Goal: Find contact information: Find contact information

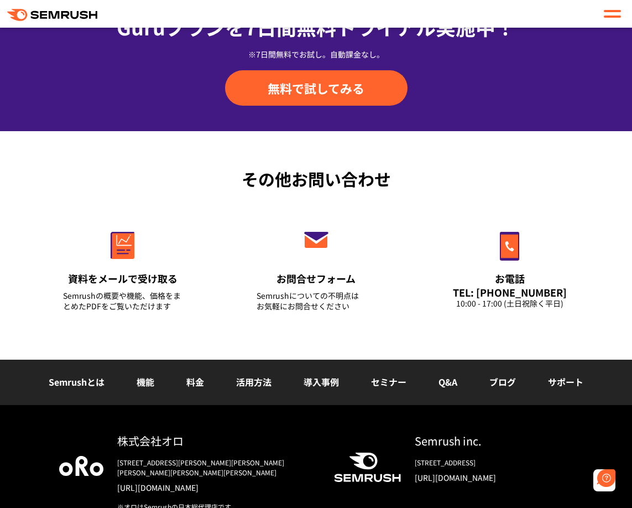
scroll to position [4227, 0]
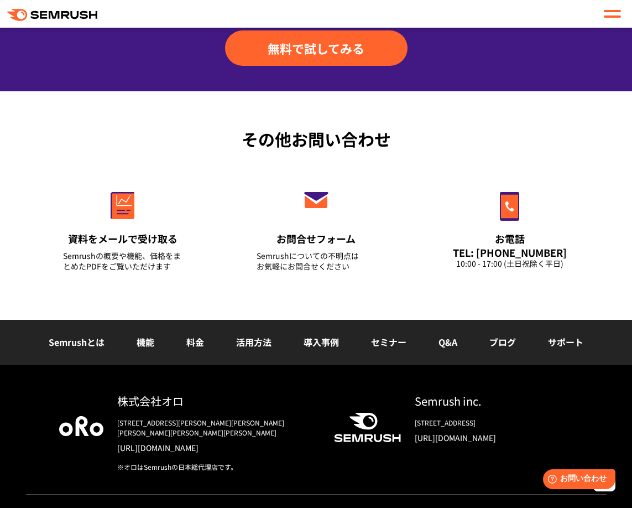
drag, startPoint x: 205, startPoint y: 376, endPoint x: 121, endPoint y: 380, distance: 84.2
click at [121, 393] on div "株式会社オロ" at bounding box center [216, 401] width 199 height 16
copy div "株式会社オロ"
click at [414, 288] on div "その他お問い合わせ 資料をメールで受け取る Semrushの概要や機能、価格をまとめたPDFをご覧いただけます お問合せフォーム Semrushについての不明…" at bounding box center [316, 205] width 632 height 228
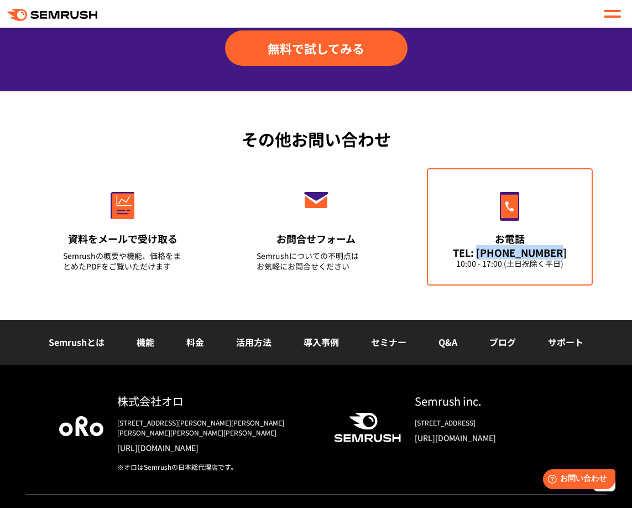
drag, startPoint x: 568, startPoint y: 231, endPoint x: 489, endPoint y: 229, distance: 79.1
click at [489, 246] on div "TEL: [PHONE_NUMBER]" at bounding box center [510, 252] width 120 height 12
copy div "[PHONE_NUMBER]"
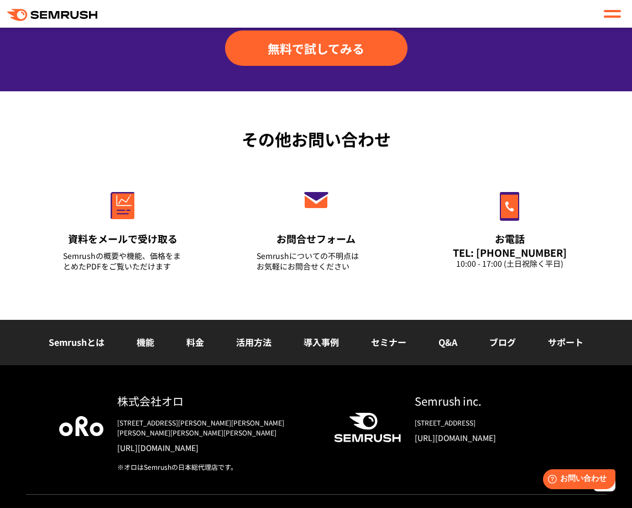
click at [435, 288] on div "その他お問い合わせ 資料をメールで受け取る Semrushの概要や機能、価格をまとめたPDFをご覧いただけます お問合せフォーム Semrushについての不明…" at bounding box center [316, 205] width 632 height 228
click at [441, 271] on div "その他お問い合わせ 資料をメールで受け取る Semrushの概要や機能、価格をまとめたPDFをご覧いただけます お問合せフォーム Semrushについての不明…" at bounding box center [316, 205] width 632 height 228
click at [304, 192] on img at bounding box center [317, 200] width 30 height 16
drag, startPoint x: 112, startPoint y: 373, endPoint x: 188, endPoint y: 377, distance: 75.9
click at [188, 393] on div "株式会社オロ [STREET_ADDRESS][PERSON_NAME][PERSON_NAME][PERSON_NAME][PERSON_NAME][PER…" at bounding box center [209, 432] width 213 height 79
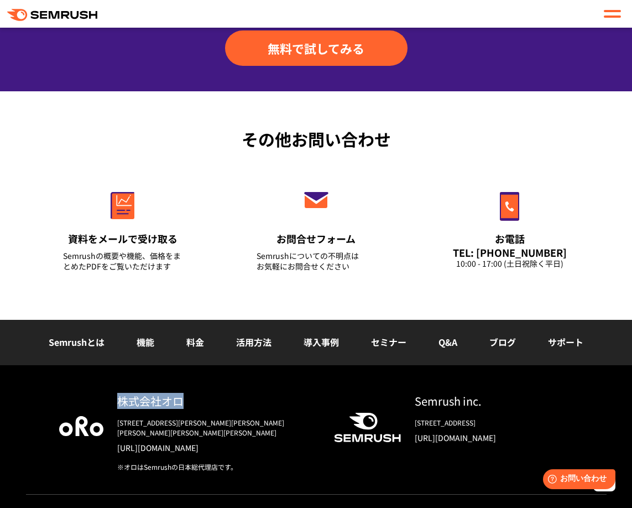
copy div "株式会社オロ"
